Goal: Task Accomplishment & Management: Manage account settings

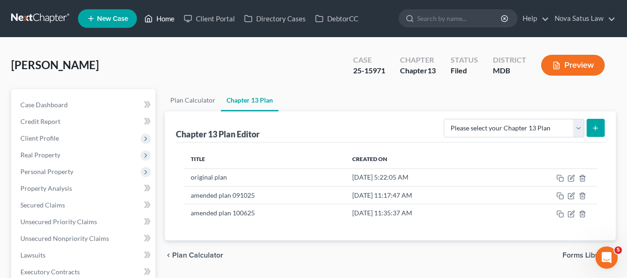
click at [170, 19] on link "Home" at bounding box center [159, 18] width 39 height 17
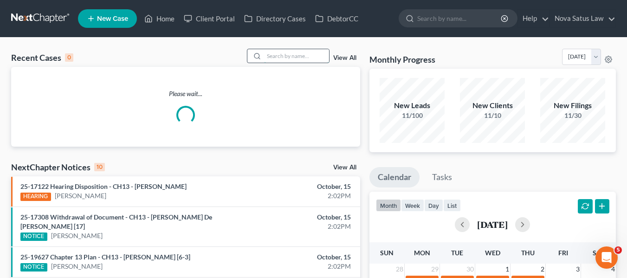
click at [287, 61] on input "search" at bounding box center [296, 55] width 65 height 13
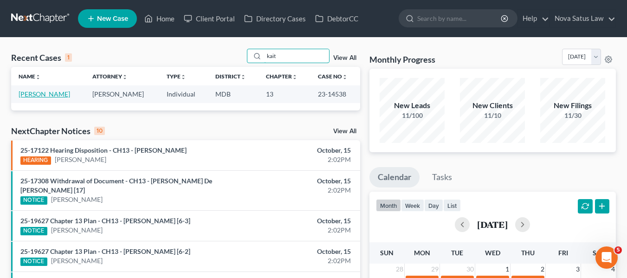
type input "kait"
click at [37, 93] on link "[PERSON_NAME]" at bounding box center [45, 94] width 52 height 8
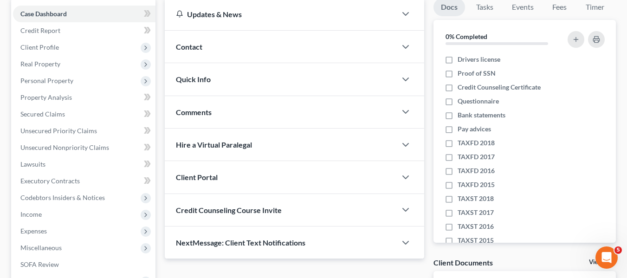
scroll to position [93, 0]
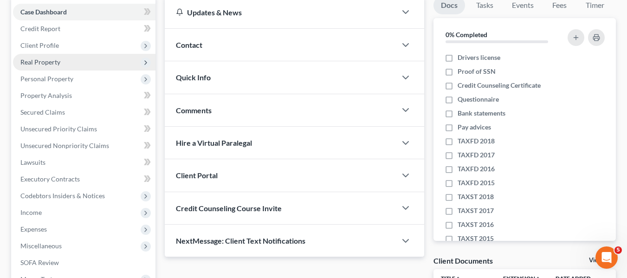
click at [36, 62] on span "Real Property" at bounding box center [40, 62] width 40 height 8
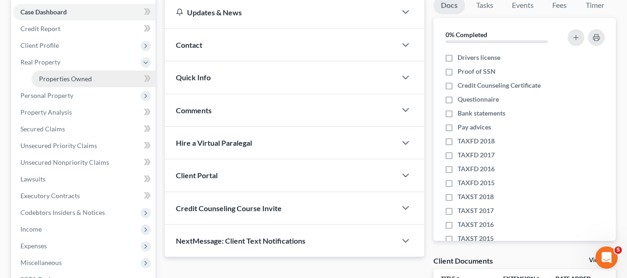
click at [54, 80] on span "Properties Owned" at bounding box center [65, 79] width 53 height 8
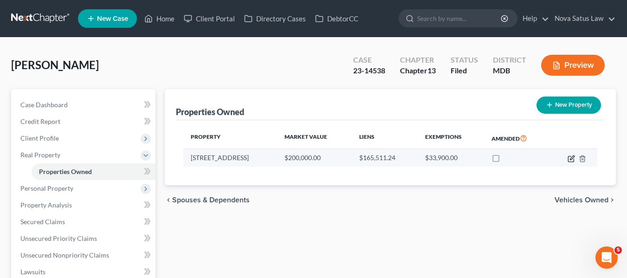
click at [570, 160] on icon "button" at bounding box center [572, 158] width 4 height 4
select select "21"
select select "3"
select select "0"
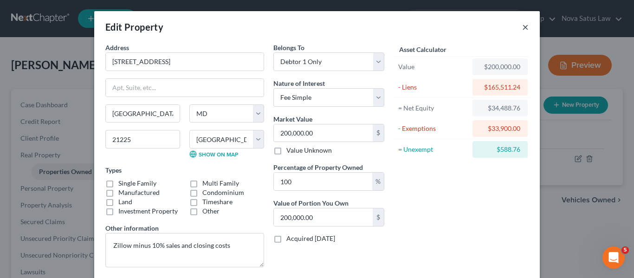
click at [522, 30] on button "×" at bounding box center [525, 26] width 7 height 11
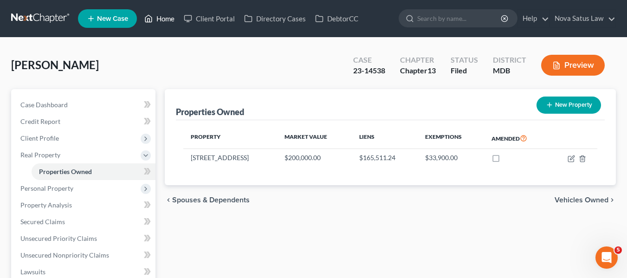
click at [171, 14] on link "Home" at bounding box center [159, 18] width 39 height 17
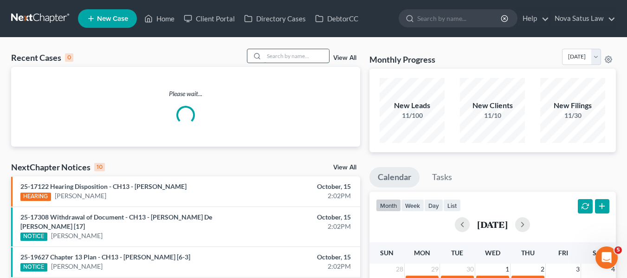
click at [284, 53] on input "search" at bounding box center [296, 55] width 65 height 13
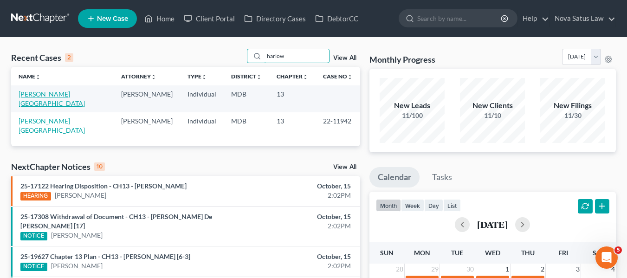
type input "harlow"
click at [37, 95] on link "[PERSON_NAME][GEOGRAPHIC_DATA]" at bounding box center [52, 98] width 66 height 17
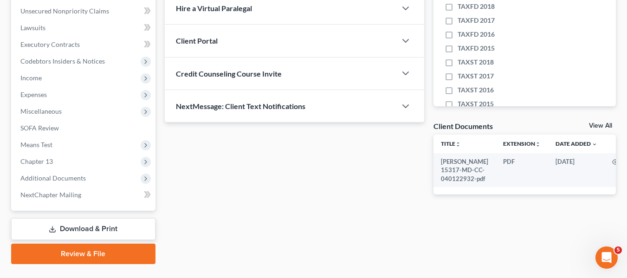
scroll to position [228, 0]
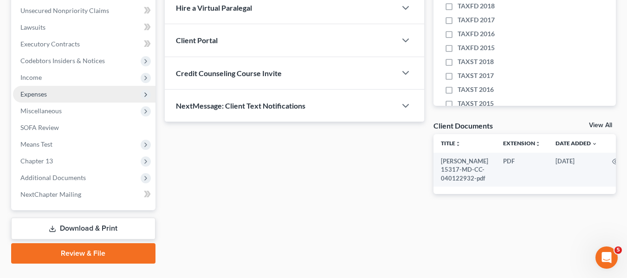
click at [35, 97] on span "Expenses" at bounding box center [33, 94] width 26 height 8
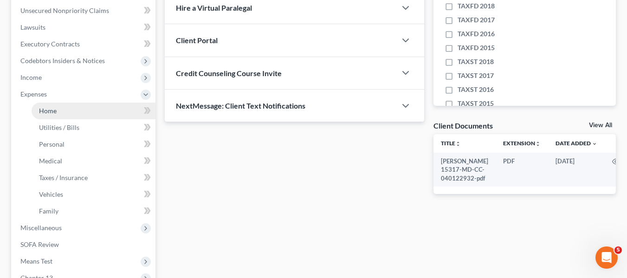
click at [39, 111] on span "Home" at bounding box center [48, 111] width 18 height 8
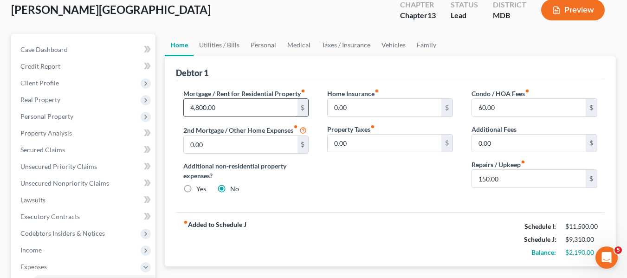
scroll to position [55, 0]
click at [226, 41] on link "Utilities / Bills" at bounding box center [220, 45] width 52 height 22
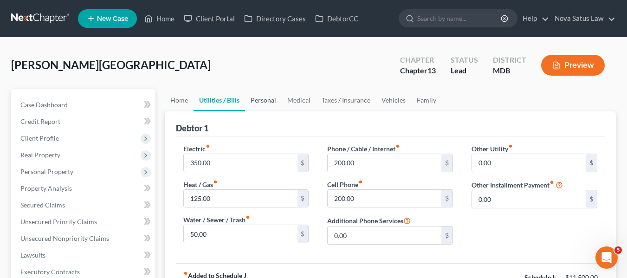
click at [267, 99] on link "Personal" at bounding box center [263, 100] width 37 height 22
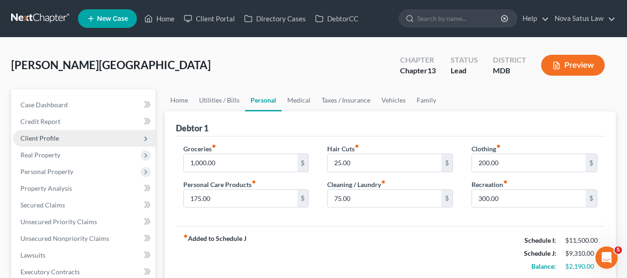
click at [43, 139] on span "Client Profile" at bounding box center [39, 138] width 39 height 8
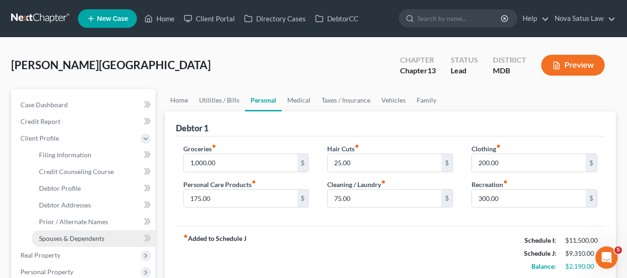
click at [61, 235] on span "Spouses & Dependents" at bounding box center [71, 239] width 65 height 8
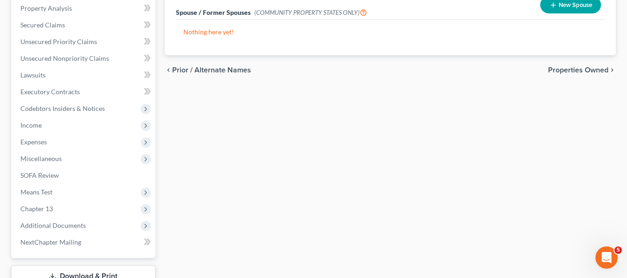
scroll to position [281, 0]
click at [29, 137] on span "Expenses" at bounding box center [33, 141] width 26 height 8
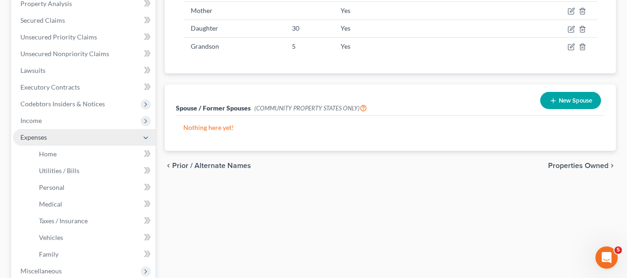
scroll to position [181, 0]
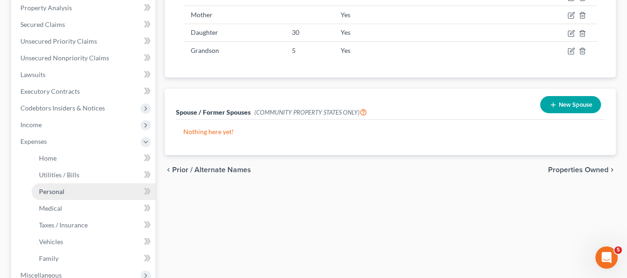
click at [50, 191] on span "Personal" at bounding box center [52, 192] width 26 height 8
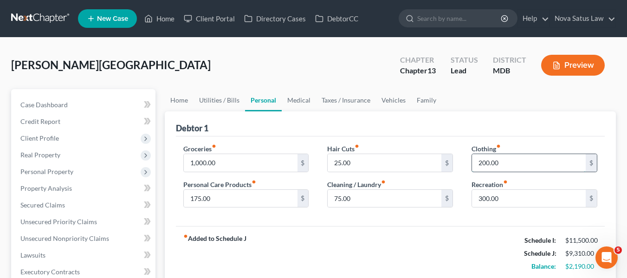
click at [537, 171] on input "200.00" at bounding box center [529, 163] width 114 height 18
type input "300"
click at [352, 167] on input "25.00" at bounding box center [385, 163] width 114 height 18
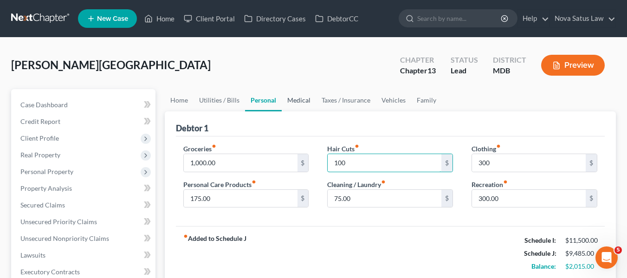
type input "100"
click at [291, 100] on link "Medical" at bounding box center [299, 100] width 34 height 22
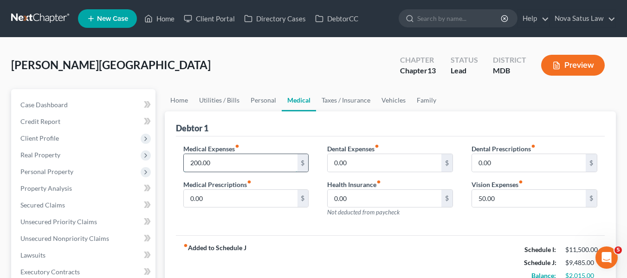
click at [235, 163] on input "200.00" at bounding box center [241, 163] width 114 height 18
type input "250"
click at [389, 102] on link "Vehicles" at bounding box center [393, 100] width 35 height 22
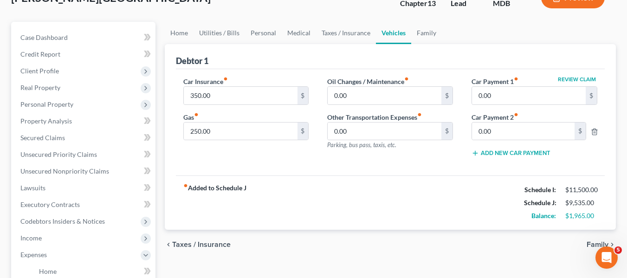
scroll to position [68, 0]
click at [420, 31] on link "Family" at bounding box center [426, 32] width 31 height 22
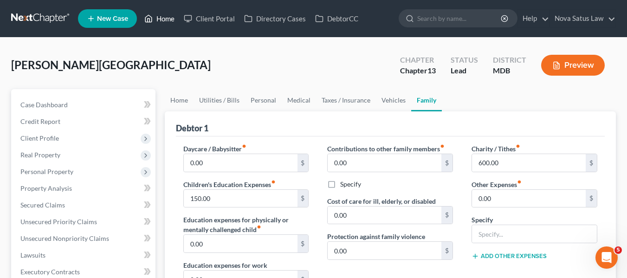
click at [160, 16] on link "Home" at bounding box center [159, 18] width 39 height 17
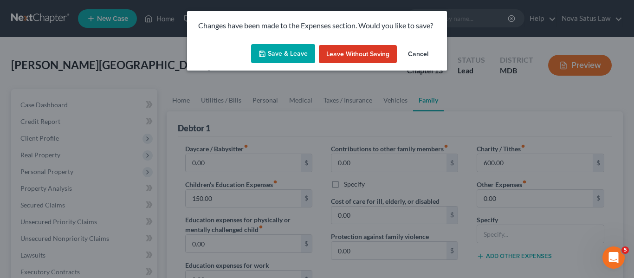
click at [266, 53] on icon "button" at bounding box center [262, 53] width 7 height 7
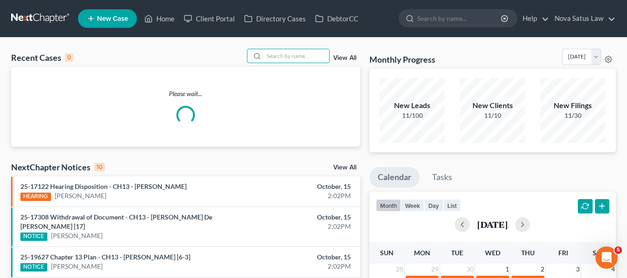
click at [267, 53] on input "search" at bounding box center [296, 55] width 65 height 13
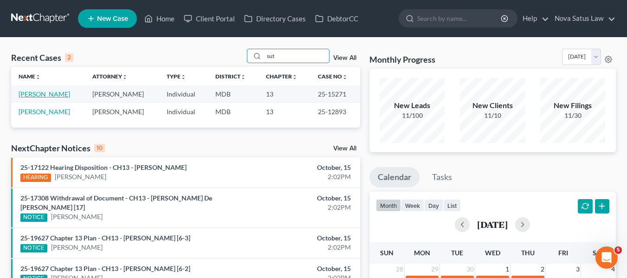
type input "sut"
click at [44, 95] on link "[PERSON_NAME]" at bounding box center [45, 94] width 52 height 8
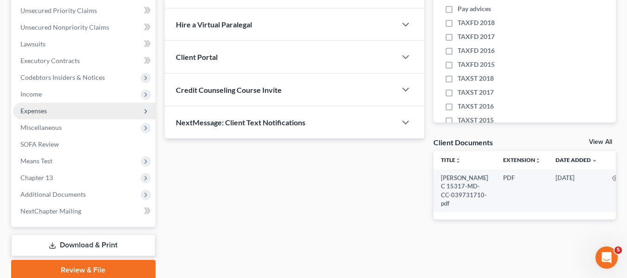
scroll to position [212, 0]
click at [44, 110] on span "Expenses" at bounding box center [33, 110] width 26 height 8
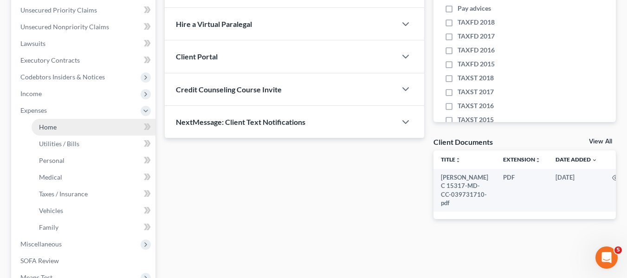
click at [50, 121] on link "Home" at bounding box center [94, 127] width 124 height 17
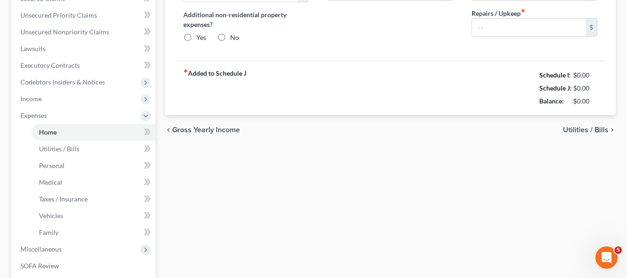
type input "2,400.00"
type input "0.00"
radio input "true"
type input "0.00"
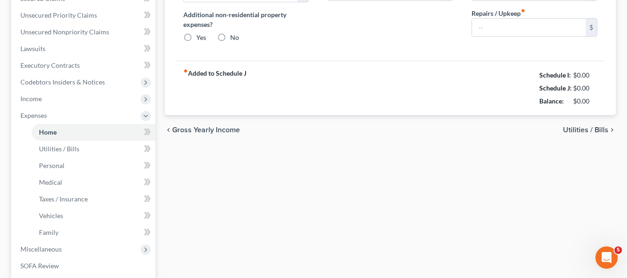
type input "0.00"
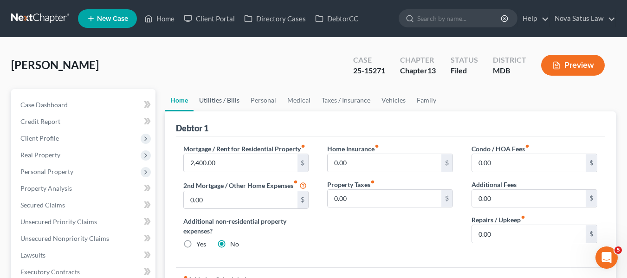
click at [217, 98] on link "Utilities / Bills" at bounding box center [220, 100] width 52 height 22
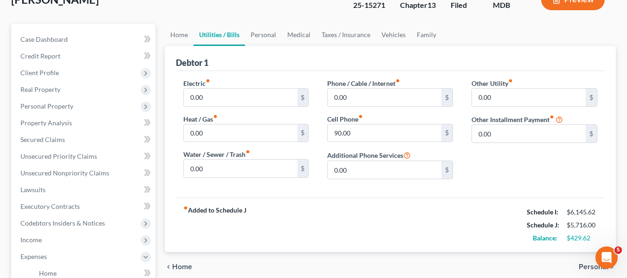
scroll to position [66, 0]
click at [264, 35] on link "Personal" at bounding box center [263, 34] width 37 height 22
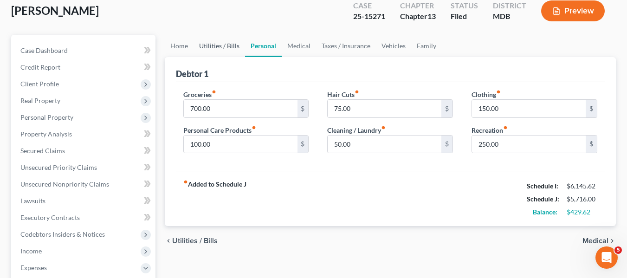
scroll to position [57, 0]
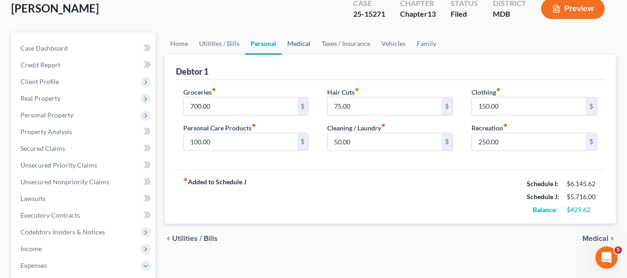
click at [294, 46] on link "Medical" at bounding box center [299, 44] width 34 height 22
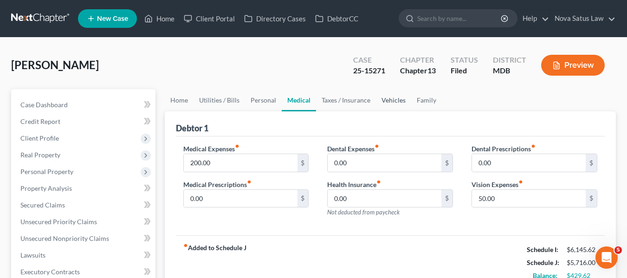
click at [398, 102] on link "Vehicles" at bounding box center [393, 100] width 35 height 22
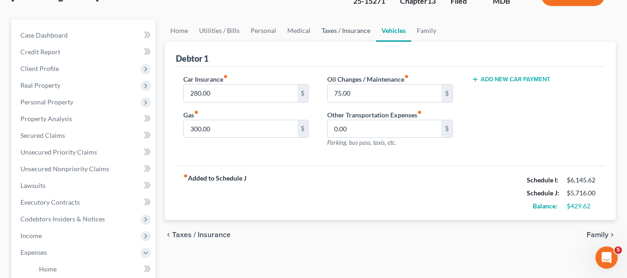
scroll to position [70, 0]
click at [214, 30] on link "Utilities / Bills" at bounding box center [220, 30] width 52 height 22
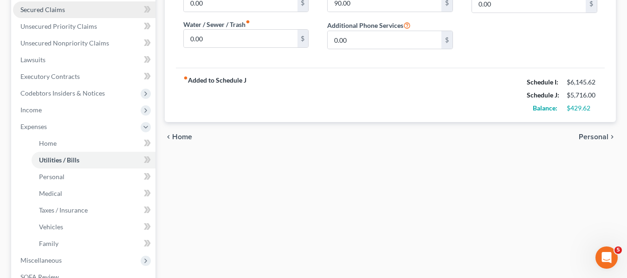
scroll to position [196, 0]
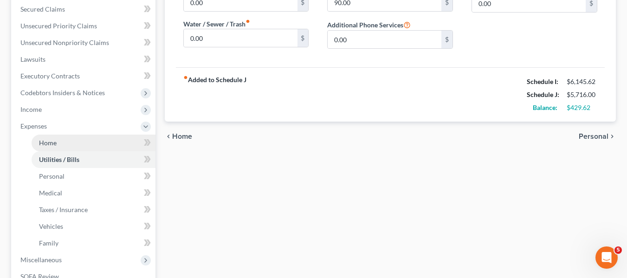
click at [56, 144] on span "Home" at bounding box center [48, 143] width 18 height 8
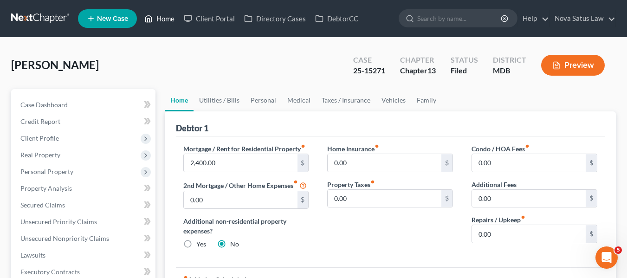
click at [165, 18] on link "Home" at bounding box center [159, 18] width 39 height 17
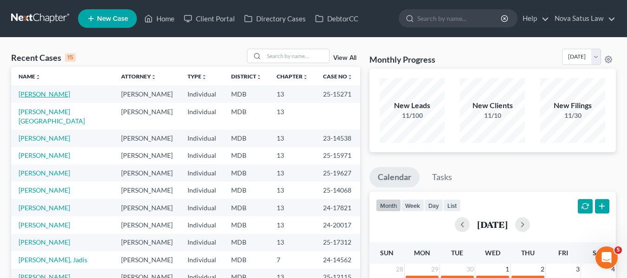
click at [36, 92] on link "[PERSON_NAME]" at bounding box center [45, 94] width 52 height 8
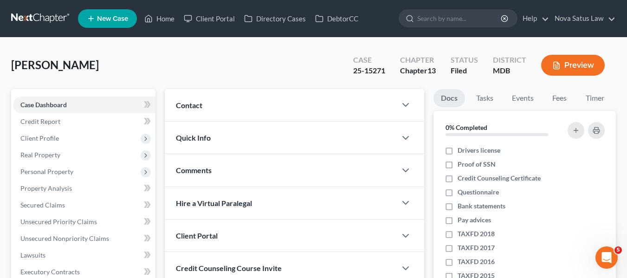
scroll to position [249, 0]
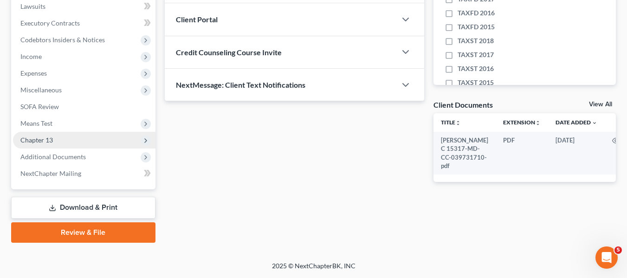
click at [47, 137] on span "Chapter 13" at bounding box center [36, 140] width 33 height 8
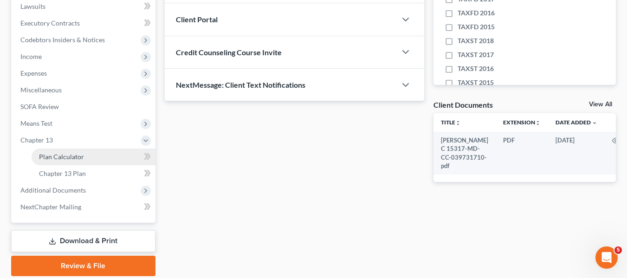
click at [49, 158] on span "Plan Calculator" at bounding box center [61, 157] width 45 height 8
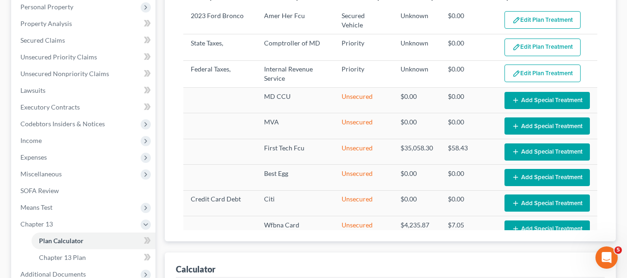
select select "59"
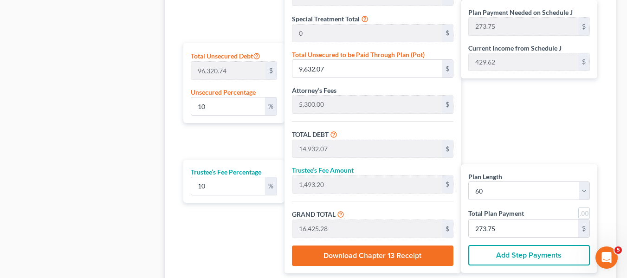
scroll to position [553, 0]
click at [229, 104] on input "10" at bounding box center [228, 107] width 74 height 18
type input "1"
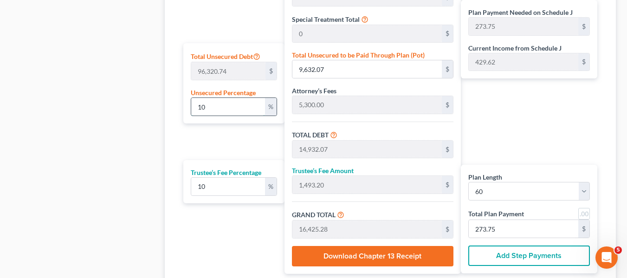
type input "963.20"
type input "6,263.20"
type input "626.32"
type input "6,889.52"
type input "114.82"
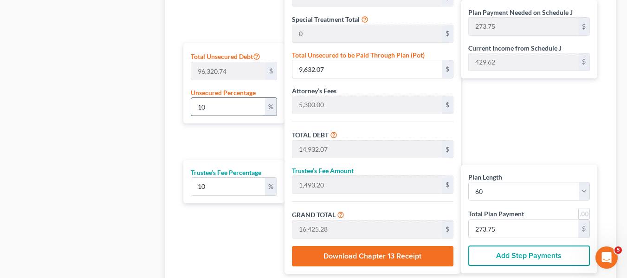
type input "114.82"
type input "10"
type input "9,632.07"
type input "14,932.07"
type input "1,493.20"
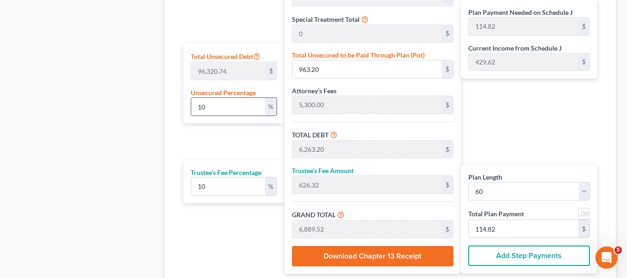
type input "16,425.28"
type input "273.75"
type input "100"
type input "96,320.74"
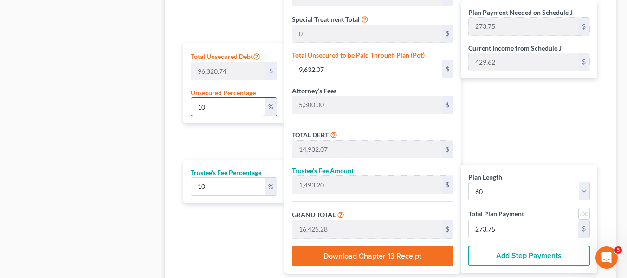
type input "101,620.74"
type input "10,162.07"
type input "111,782.81"
type input "1,863.04"
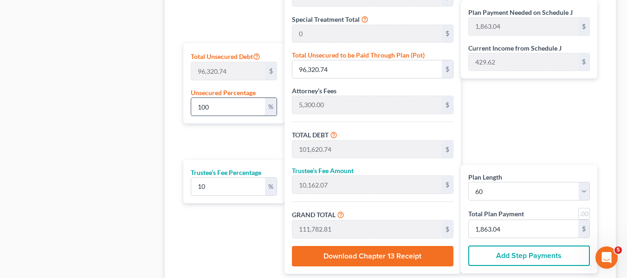
type input "10"
type input "9,632.07"
type input "14,932.07"
type input "1,493.20"
type input "16,425.28"
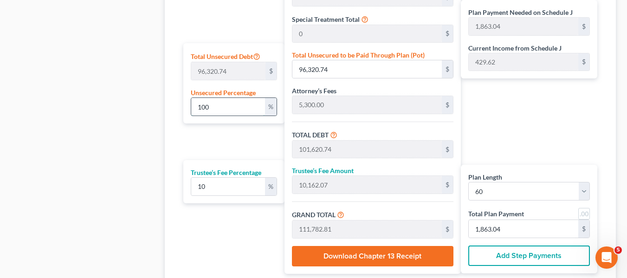
type input "273.75"
type input "1"
type input "963.20"
type input "6,263.20"
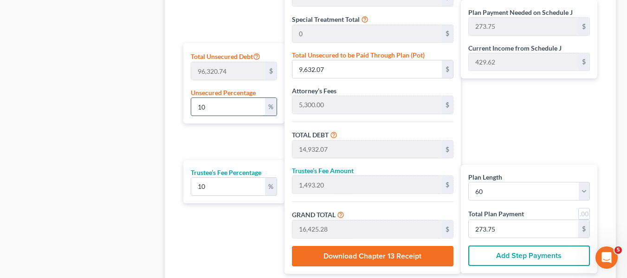
type input "626.32"
type input "6,889.52"
type input "114.82"
type input "10"
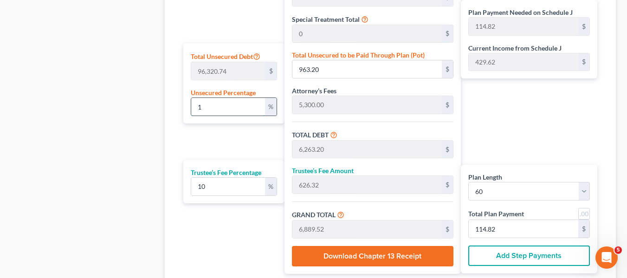
type input "9,632.07"
type input "14,932.07"
type input "1,493.20"
type input "16,425.28"
type input "273.75"
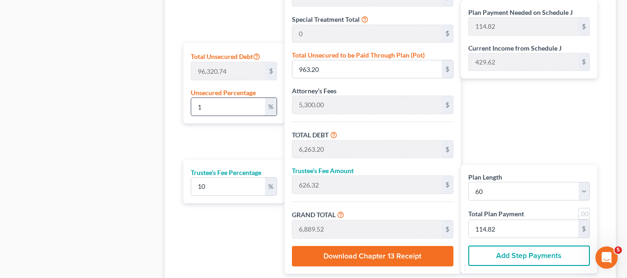
type input "273.75"
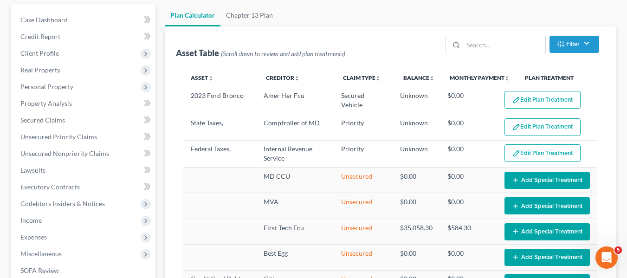
scroll to position [4, 0]
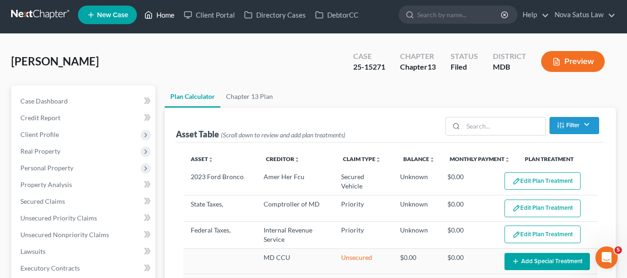
click at [165, 15] on link "Home" at bounding box center [159, 15] width 39 height 17
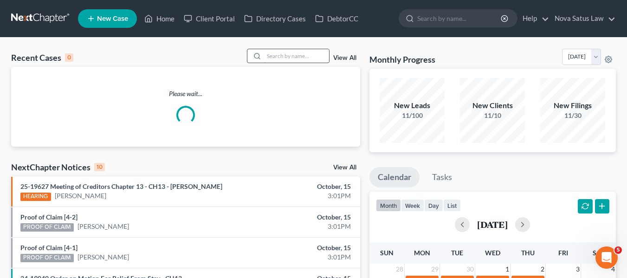
click at [274, 60] on input "search" at bounding box center [296, 55] width 65 height 13
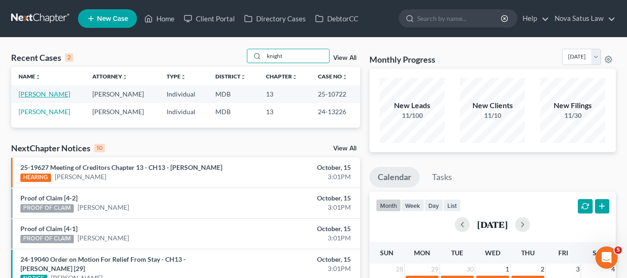
type input "knight"
click at [29, 96] on link "[PERSON_NAME]" at bounding box center [45, 94] width 52 height 8
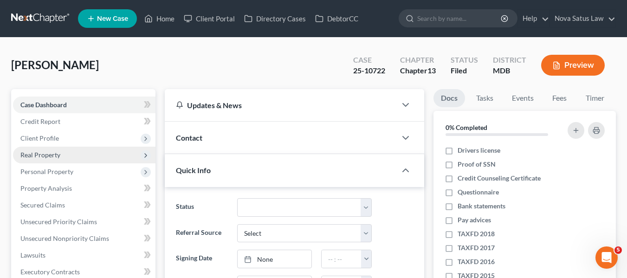
click at [36, 152] on span "Real Property" at bounding box center [40, 155] width 40 height 8
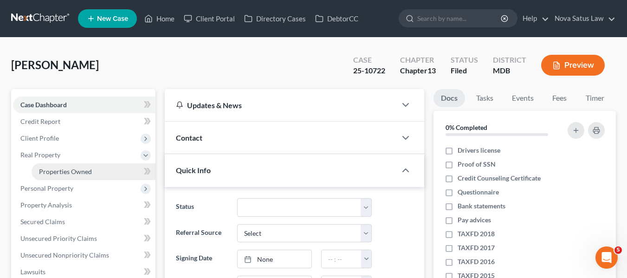
click at [54, 169] on span "Properties Owned" at bounding box center [65, 172] width 53 height 8
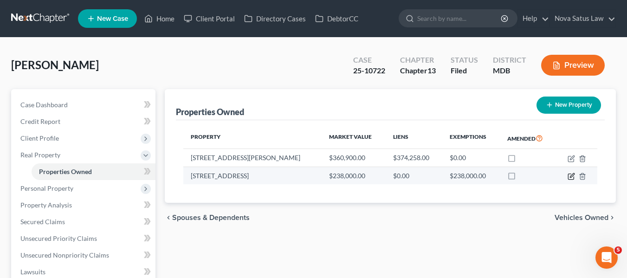
click at [573, 177] on icon "button" at bounding box center [571, 176] width 7 height 7
select select "21"
select select "16"
select select "3"
select select "5"
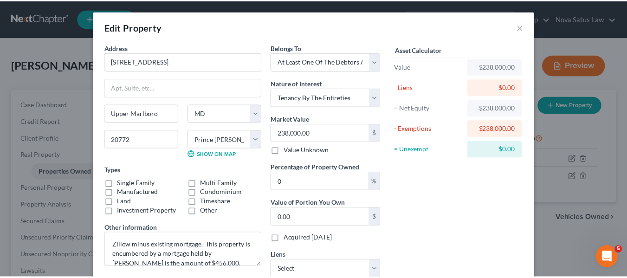
scroll to position [92, 0]
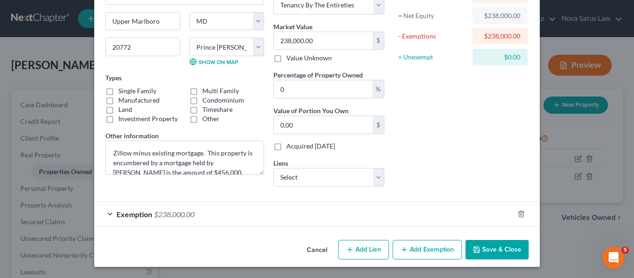
click at [480, 246] on button "Save & Close" at bounding box center [497, 250] width 63 height 20
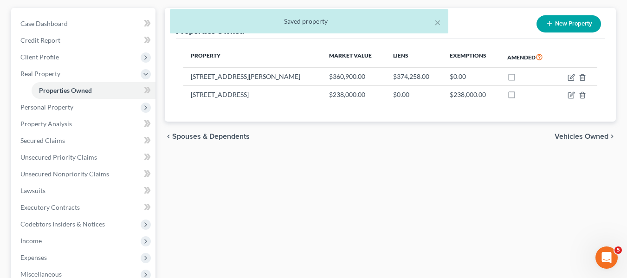
scroll to position [80, 0]
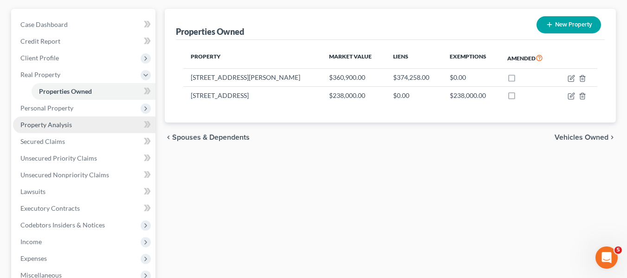
click at [51, 128] on span "Property Analysis" at bounding box center [46, 125] width 52 height 8
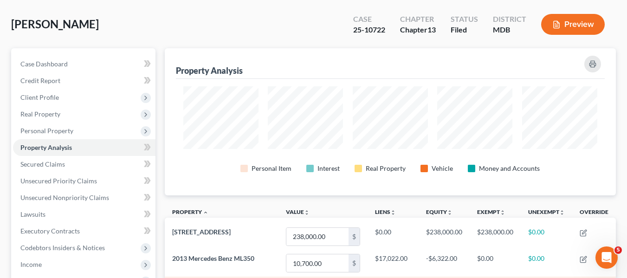
scroll to position [40, 0]
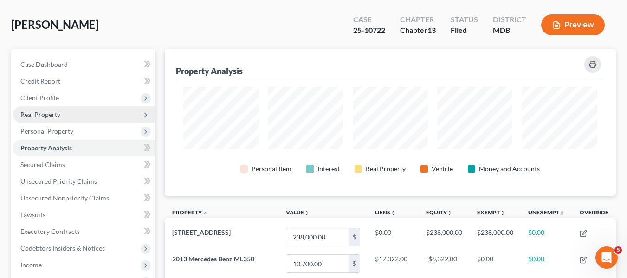
click at [47, 113] on span "Real Property" at bounding box center [40, 115] width 40 height 8
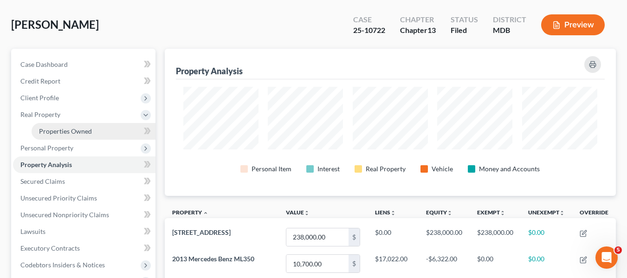
click at [75, 134] on span "Properties Owned" at bounding box center [65, 131] width 53 height 8
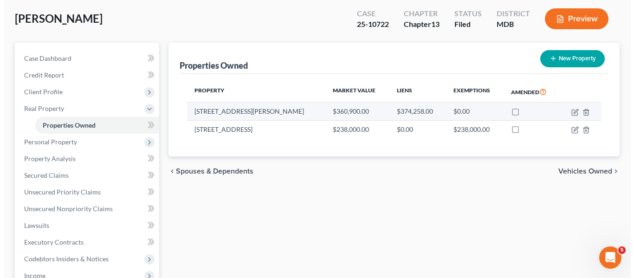
scroll to position [49, 0]
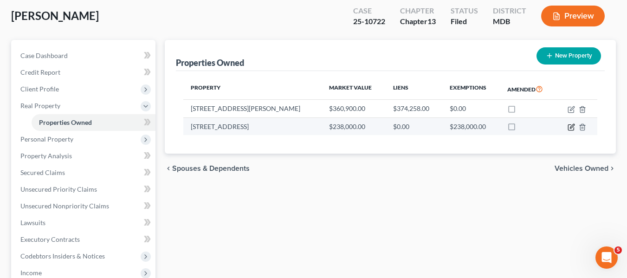
click at [573, 126] on icon "button" at bounding box center [571, 127] width 7 height 7
select select "21"
select select "16"
select select "3"
select select "5"
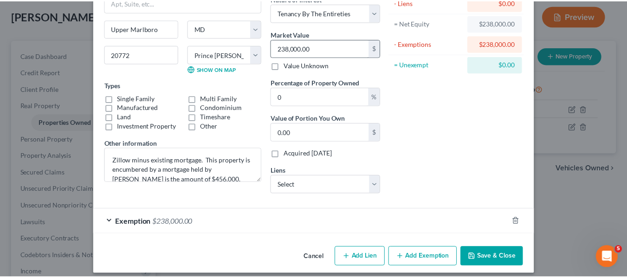
scroll to position [92, 0]
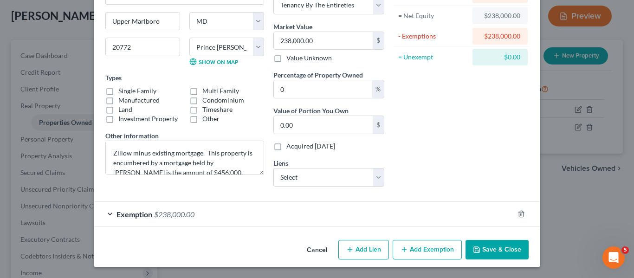
click at [478, 247] on button "Save & Close" at bounding box center [497, 250] width 63 height 20
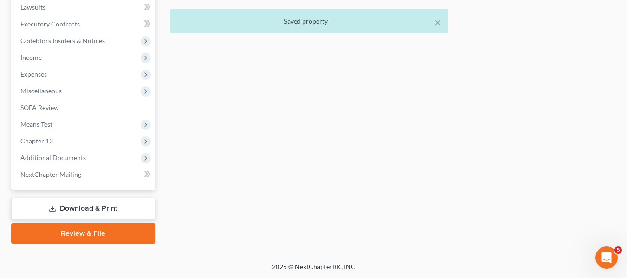
scroll to position [266, 0]
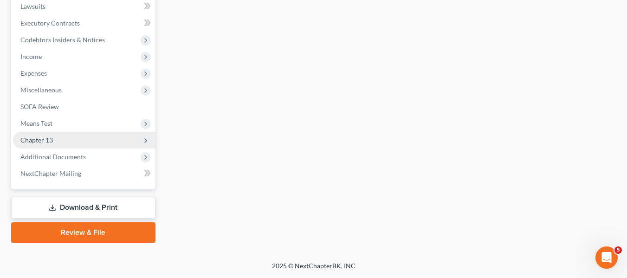
click at [43, 147] on span "Chapter 13" at bounding box center [84, 140] width 143 height 17
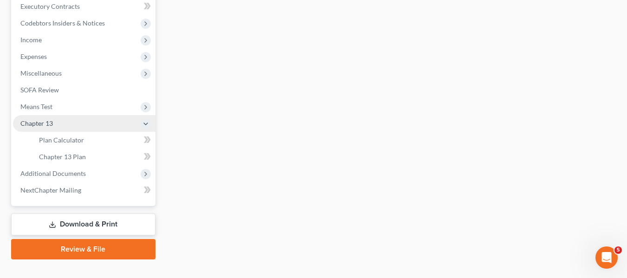
scroll to position [249, 0]
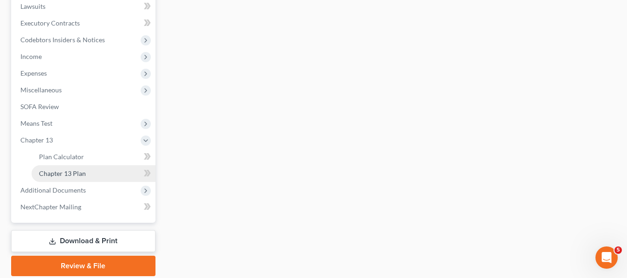
click at [59, 173] on span "Chapter 13 Plan" at bounding box center [62, 174] width 47 height 8
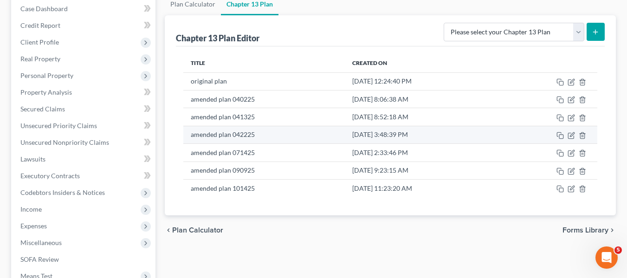
scroll to position [98, 0]
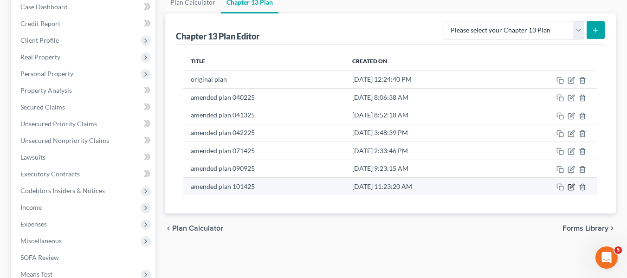
click at [572, 187] on icon "button" at bounding box center [571, 186] width 7 height 7
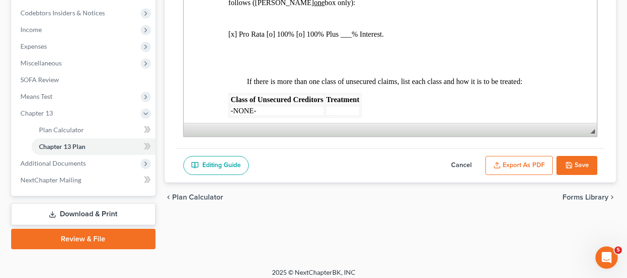
scroll to position [282, 0]
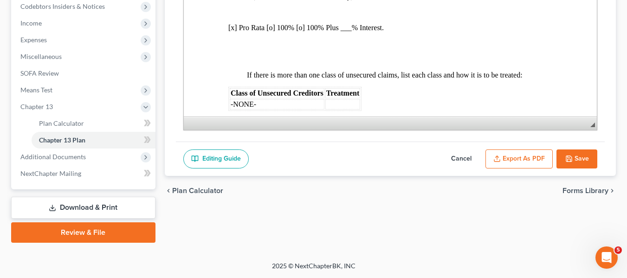
click at [583, 161] on button "Save" at bounding box center [577, 160] width 41 height 20
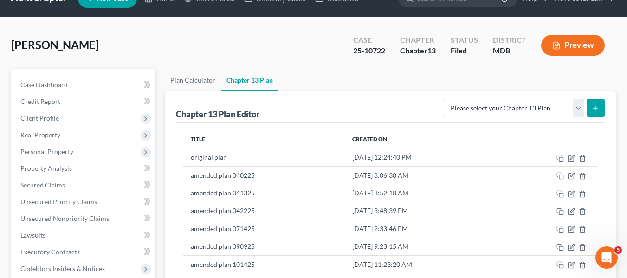
scroll to position [0, 0]
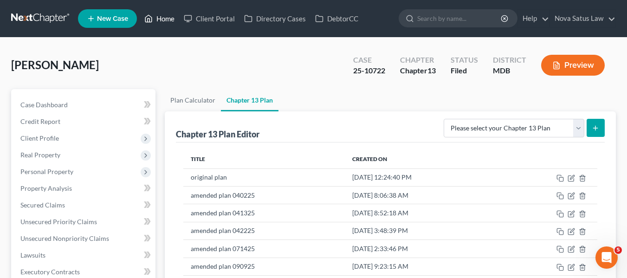
click at [163, 20] on link "Home" at bounding box center [159, 18] width 39 height 17
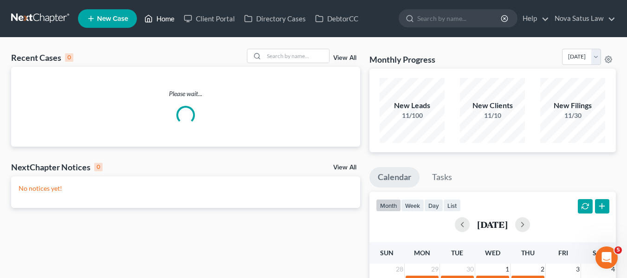
scroll to position [46, 0]
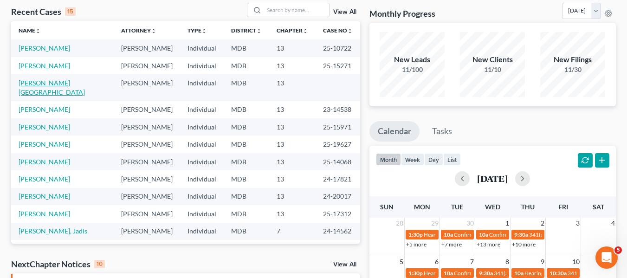
click at [39, 81] on link "[PERSON_NAME][GEOGRAPHIC_DATA]" at bounding box center [52, 87] width 66 height 17
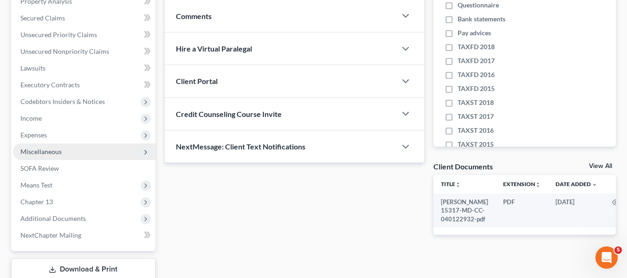
scroll to position [188, 0]
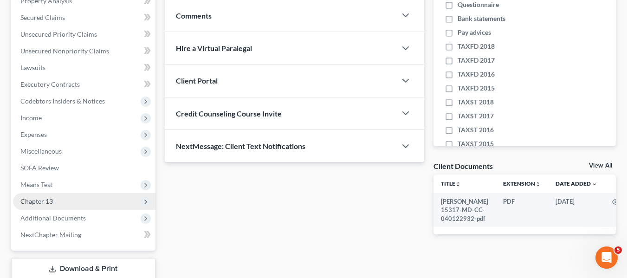
click at [72, 199] on span "Chapter 13" at bounding box center [84, 201] width 143 height 17
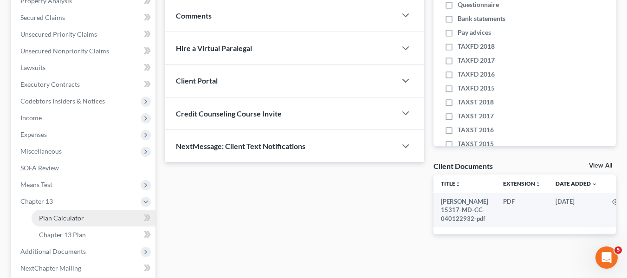
click at [79, 212] on link "Plan Calculator" at bounding box center [94, 218] width 124 height 17
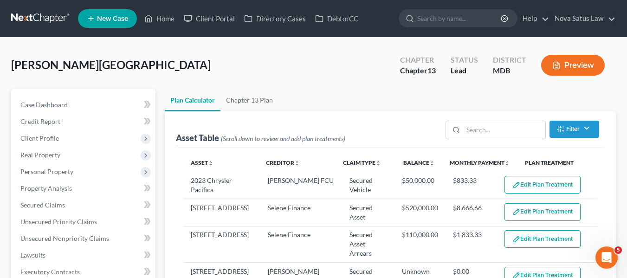
select select "59"
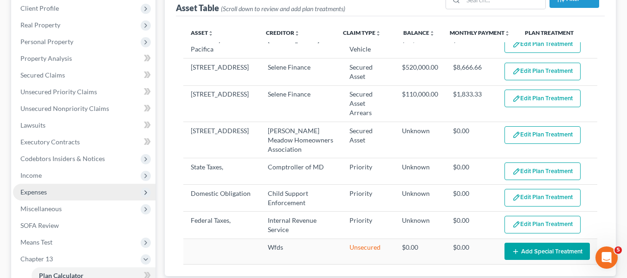
scroll to position [130, 0]
click at [43, 187] on span "Expenses" at bounding box center [84, 192] width 143 height 17
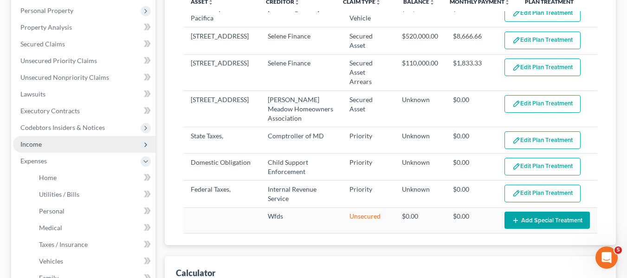
scroll to position [162, 0]
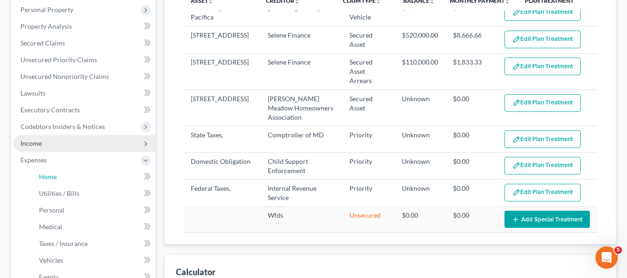
click at [41, 178] on span "Home" at bounding box center [48, 177] width 18 height 8
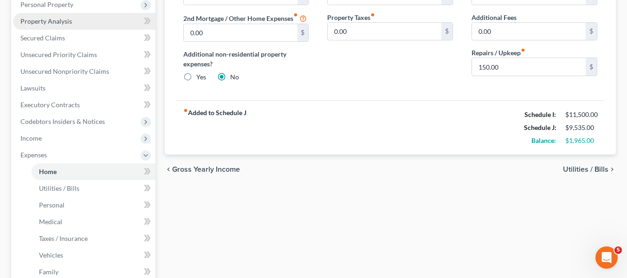
scroll to position [168, 0]
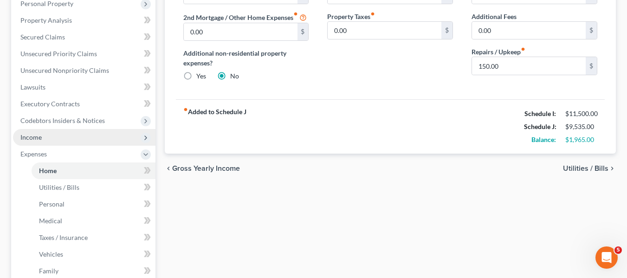
click at [25, 142] on span "Income" at bounding box center [84, 137] width 143 height 17
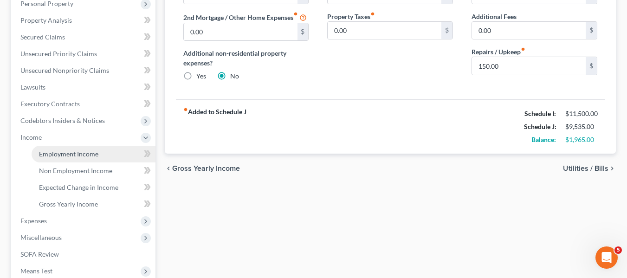
click at [48, 150] on span "Employment Income" at bounding box center [68, 154] width 59 height 8
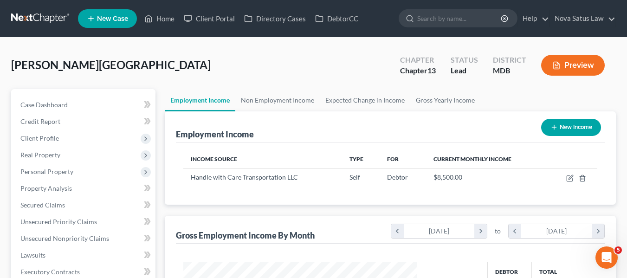
scroll to position [167, 253]
click at [270, 100] on link "Non Employment Income" at bounding box center [277, 100] width 85 height 22
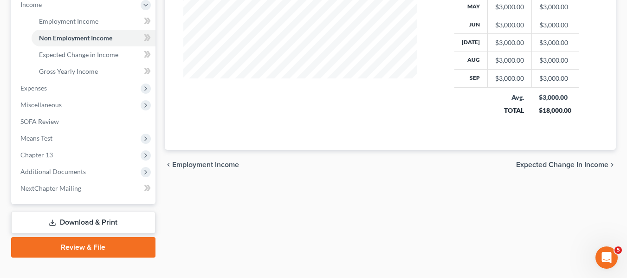
scroll to position [316, 0]
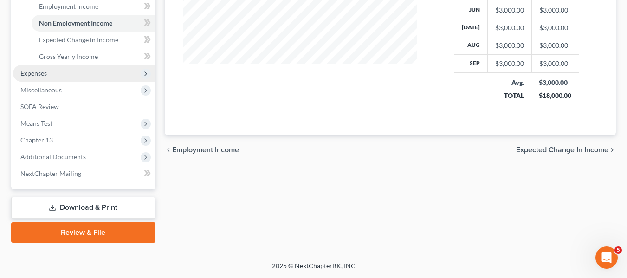
click at [36, 78] on span "Expenses" at bounding box center [84, 73] width 143 height 17
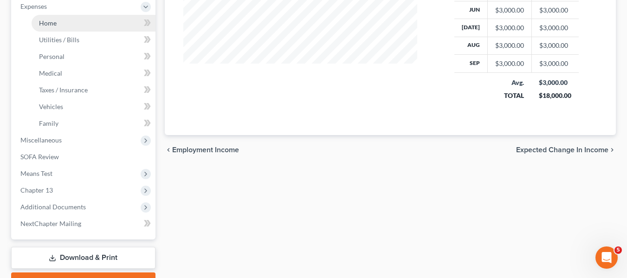
click at [51, 27] on link "Home" at bounding box center [94, 23] width 124 height 17
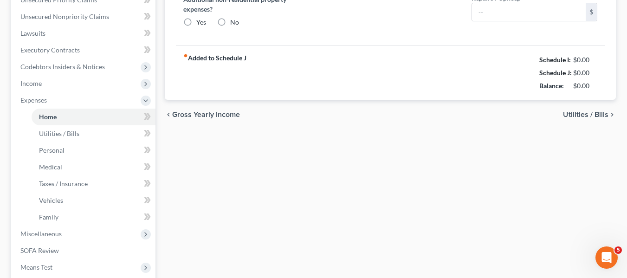
type input "4,800.00"
type input "0.00"
radio input "true"
type input "0.00"
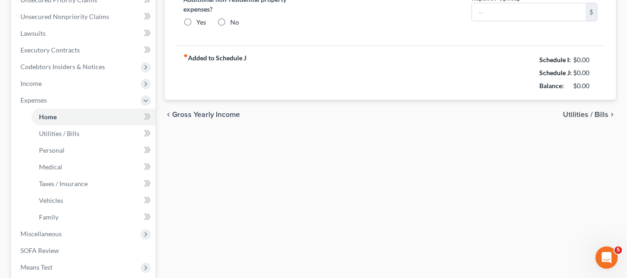
type input "60.00"
type input "0.00"
type input "150.00"
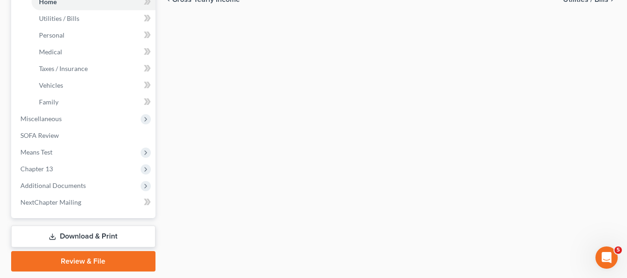
scroll to position [366, 0]
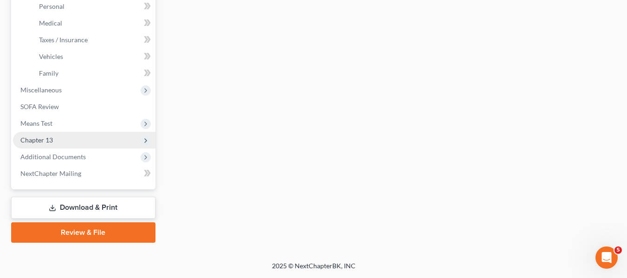
click at [46, 144] on span "Chapter 13" at bounding box center [84, 140] width 143 height 17
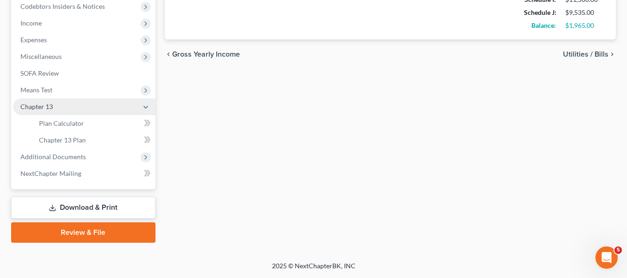
scroll to position [282, 0]
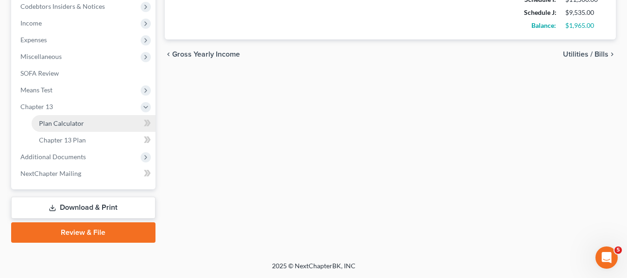
click at [49, 124] on span "Plan Calculator" at bounding box center [61, 123] width 45 height 8
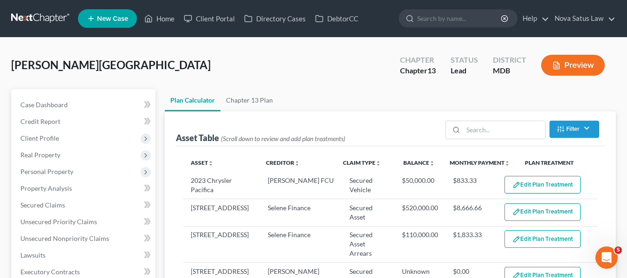
select select "59"
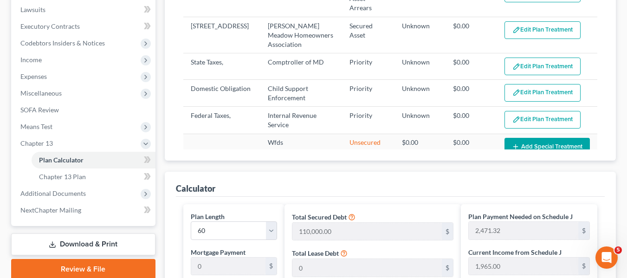
scroll to position [245, 0]
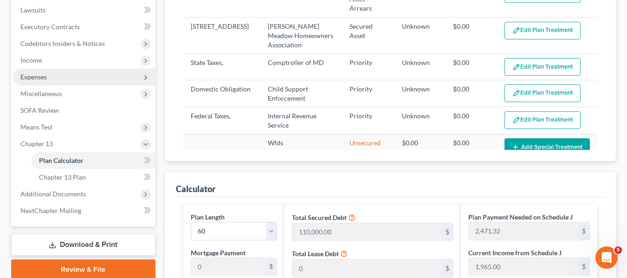
click at [74, 75] on span "Expenses" at bounding box center [84, 77] width 143 height 17
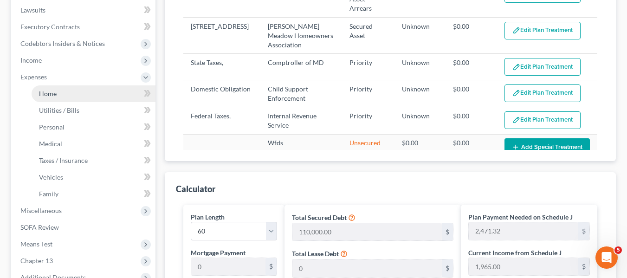
click at [78, 99] on link "Home" at bounding box center [94, 93] width 124 height 17
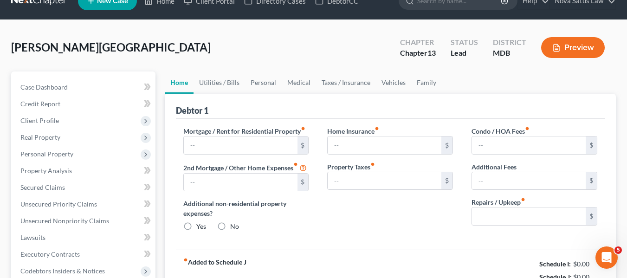
type input "4,800.00"
type input "0.00"
radio input "true"
type input "0.00"
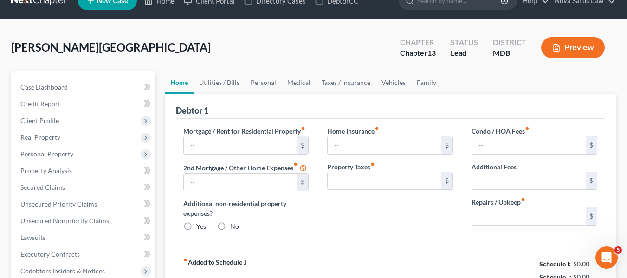
type input "60.00"
type input "0.00"
type input "150.00"
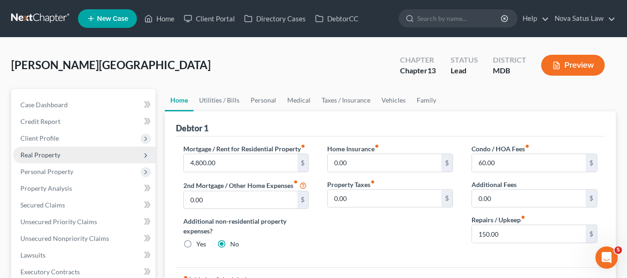
click at [51, 156] on span "Real Property" at bounding box center [40, 155] width 40 height 8
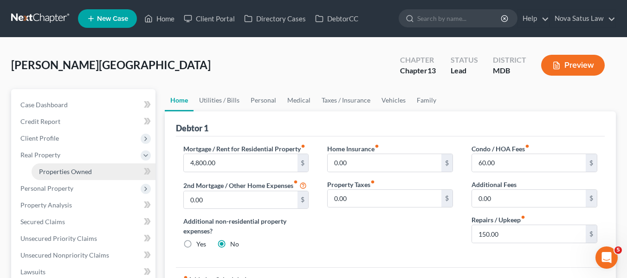
click at [58, 171] on span "Properties Owned" at bounding box center [65, 172] width 53 height 8
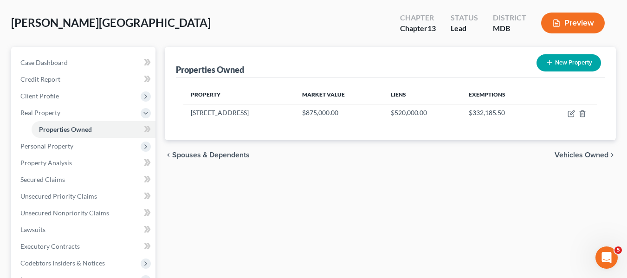
scroll to position [43, 0]
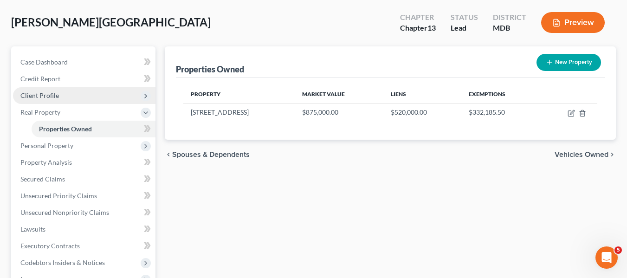
click at [39, 92] on span "Client Profile" at bounding box center [39, 95] width 39 height 8
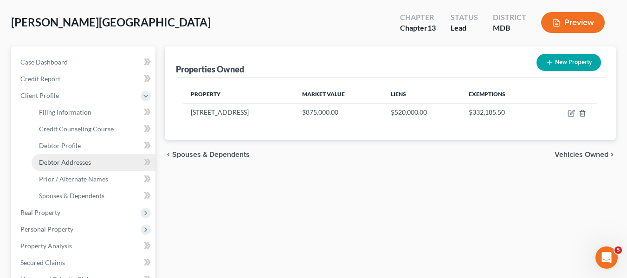
click at [68, 157] on link "Debtor Addresses" at bounding box center [94, 162] width 124 height 17
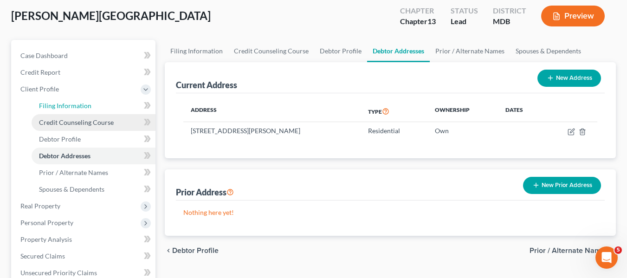
scroll to position [50, 0]
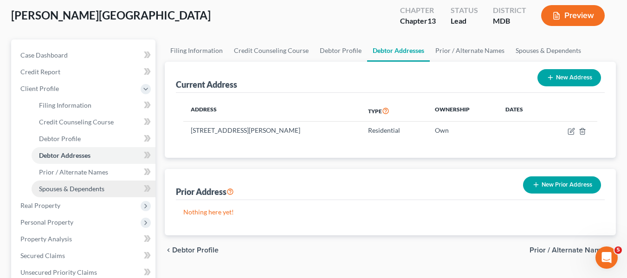
click at [60, 191] on span "Spouses & Dependents" at bounding box center [71, 189] width 65 height 8
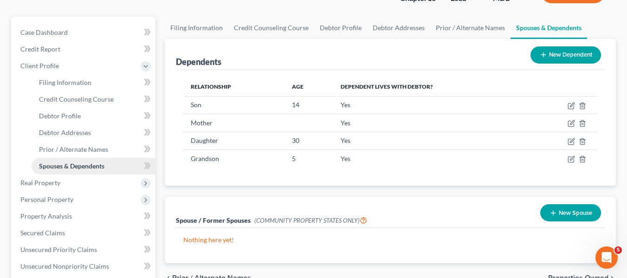
scroll to position [73, 0]
